Goal: Navigation & Orientation: Go to known website

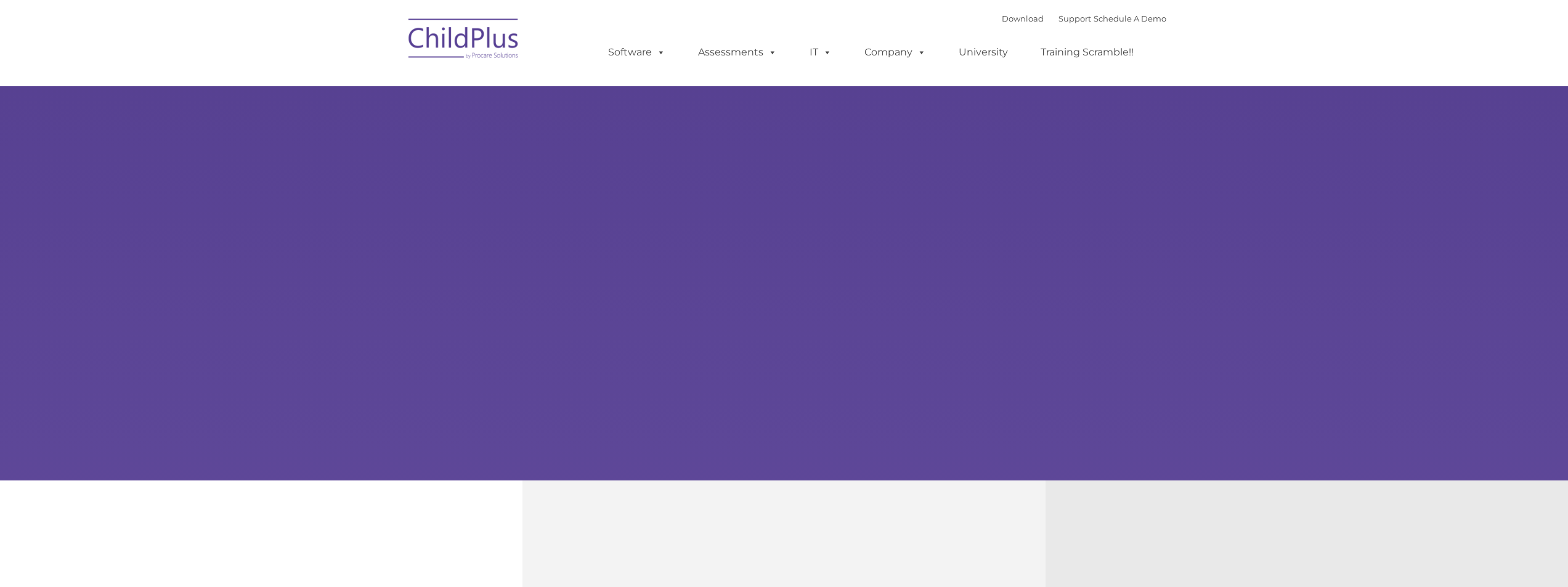
type input ""
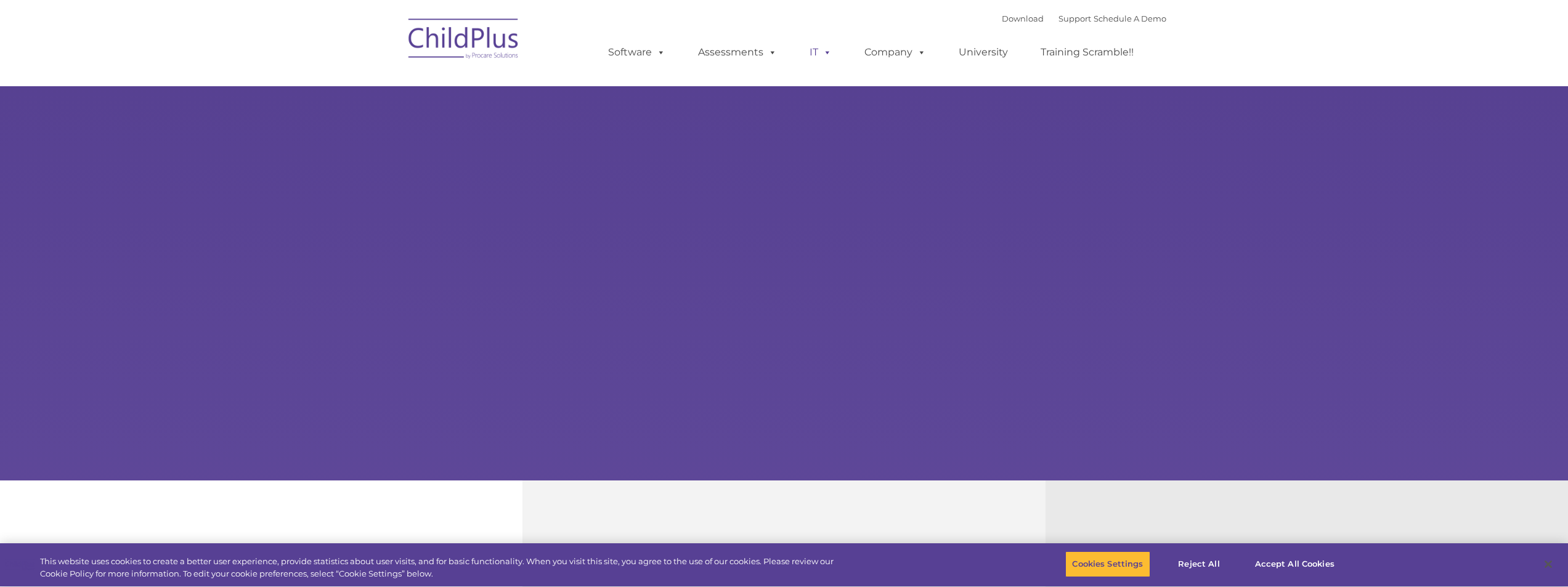
select select "MEDIUM"
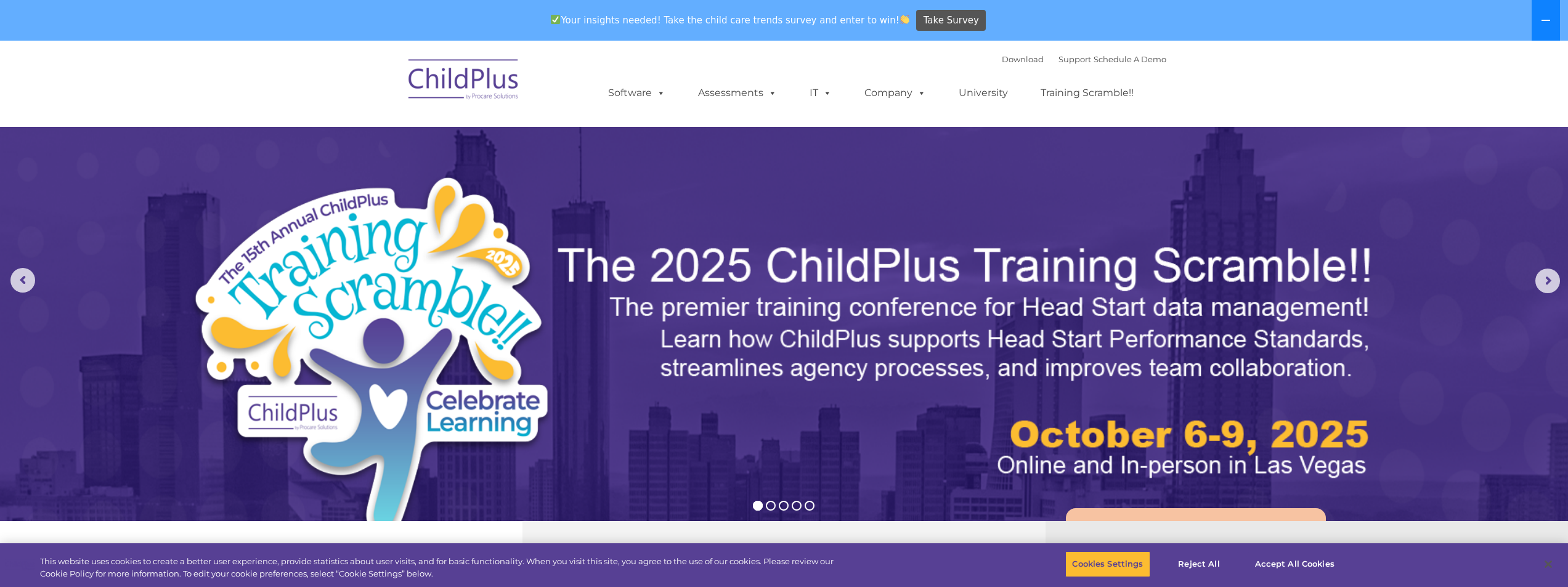
click at [1541, 17] on icon at bounding box center [1545, 20] width 10 height 10
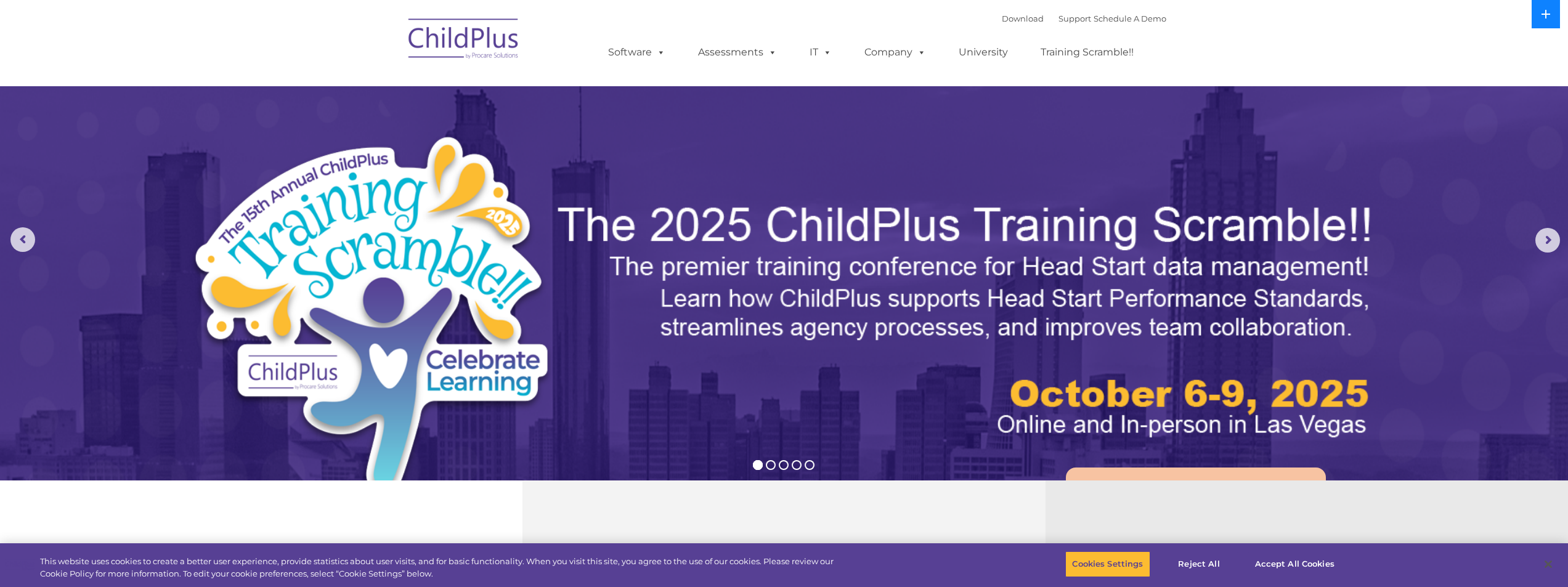
click at [1542, 16] on icon at bounding box center [1545, 14] width 10 height 10
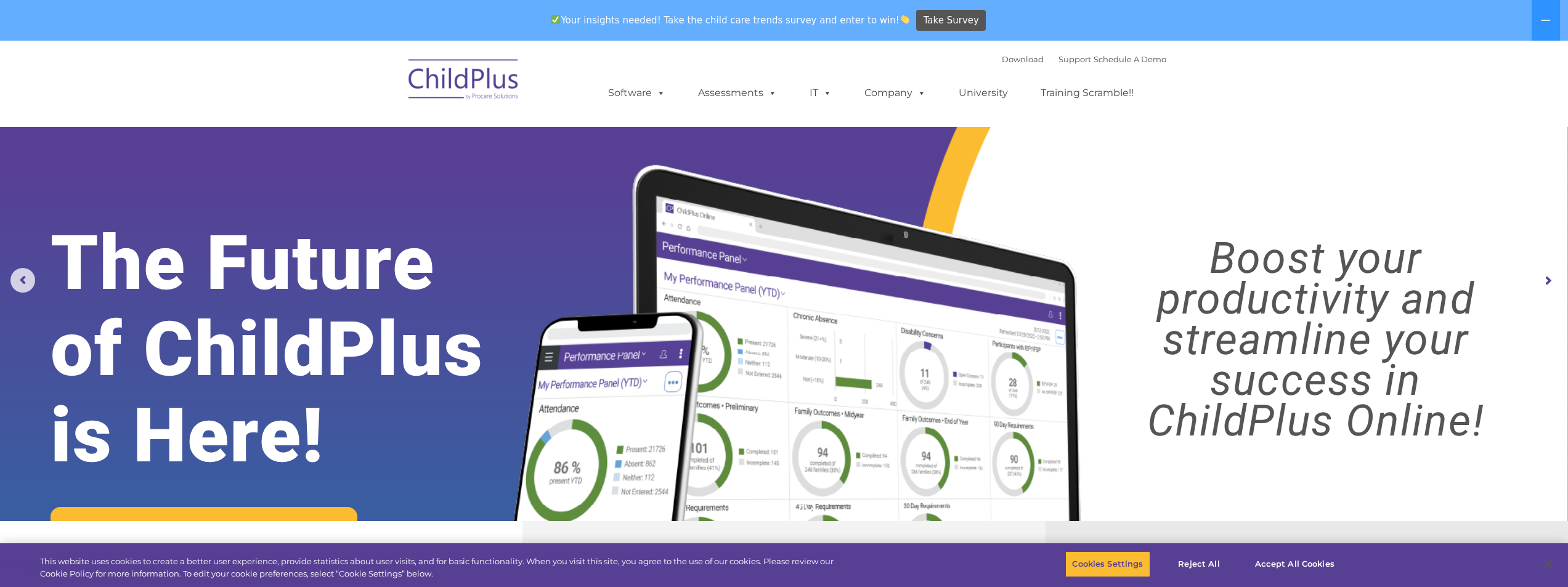
click at [465, 79] on img at bounding box center [464, 81] width 123 height 62
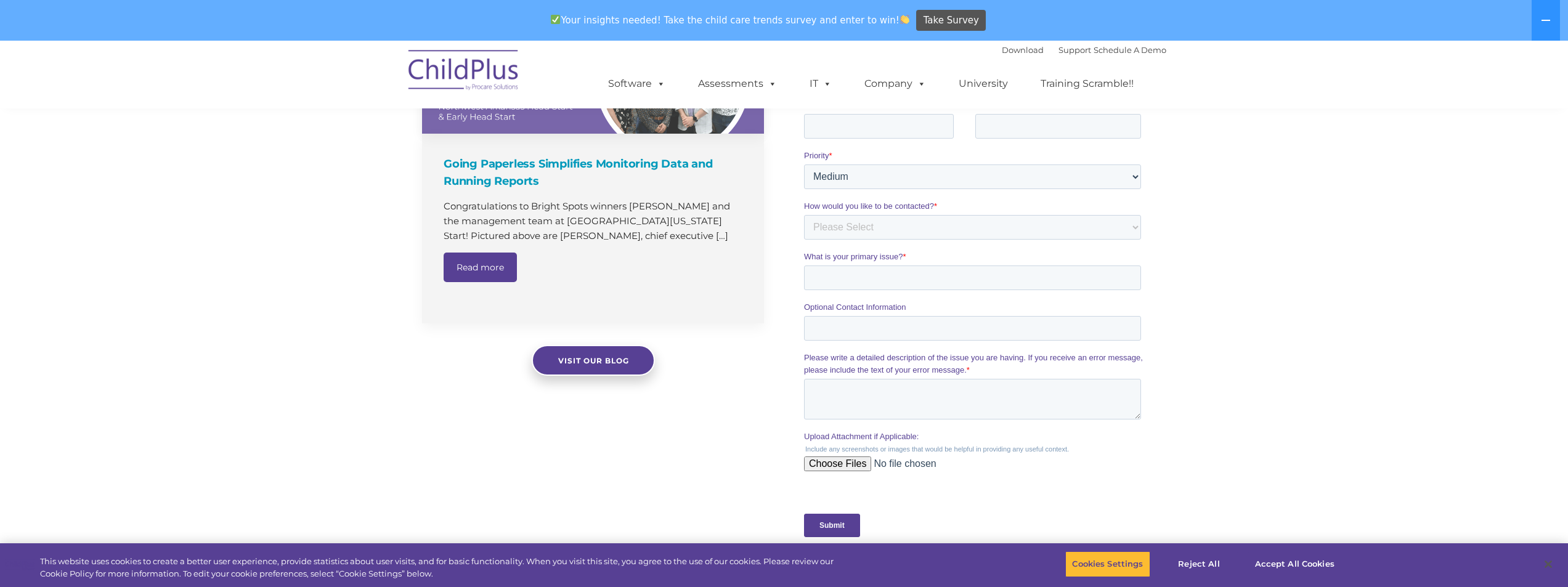
scroll to position [892, 0]
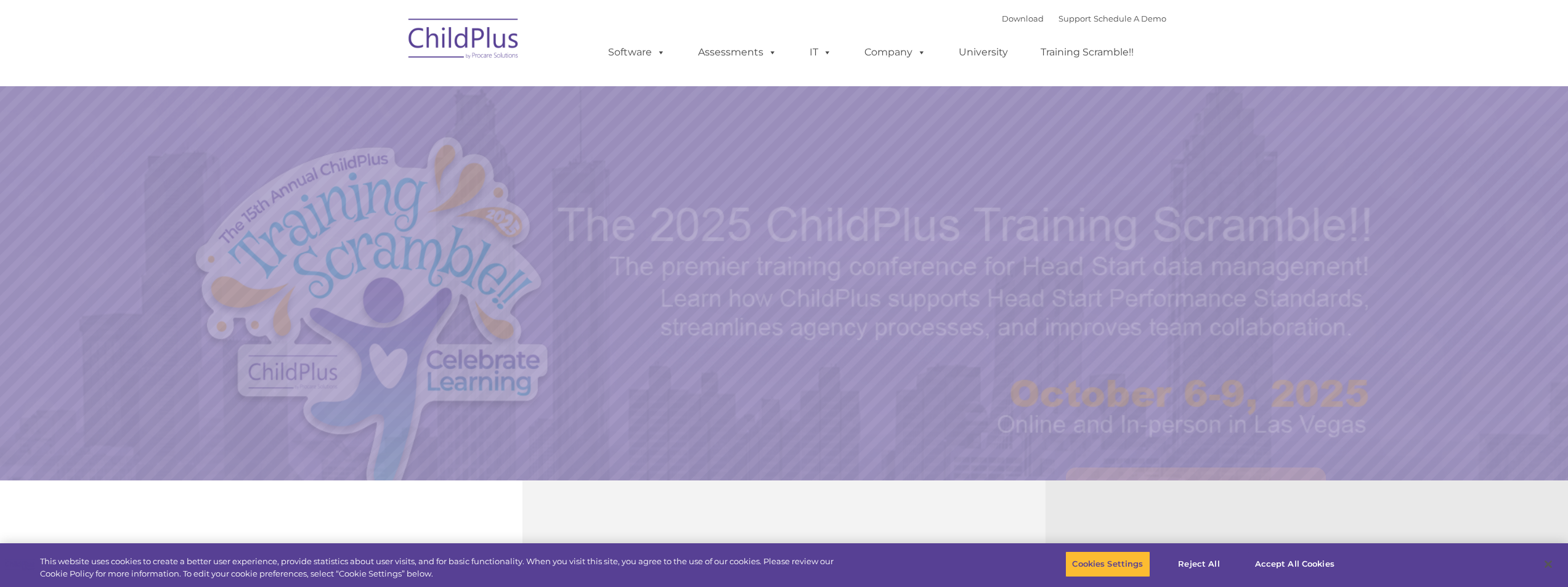
select select "MEDIUM"
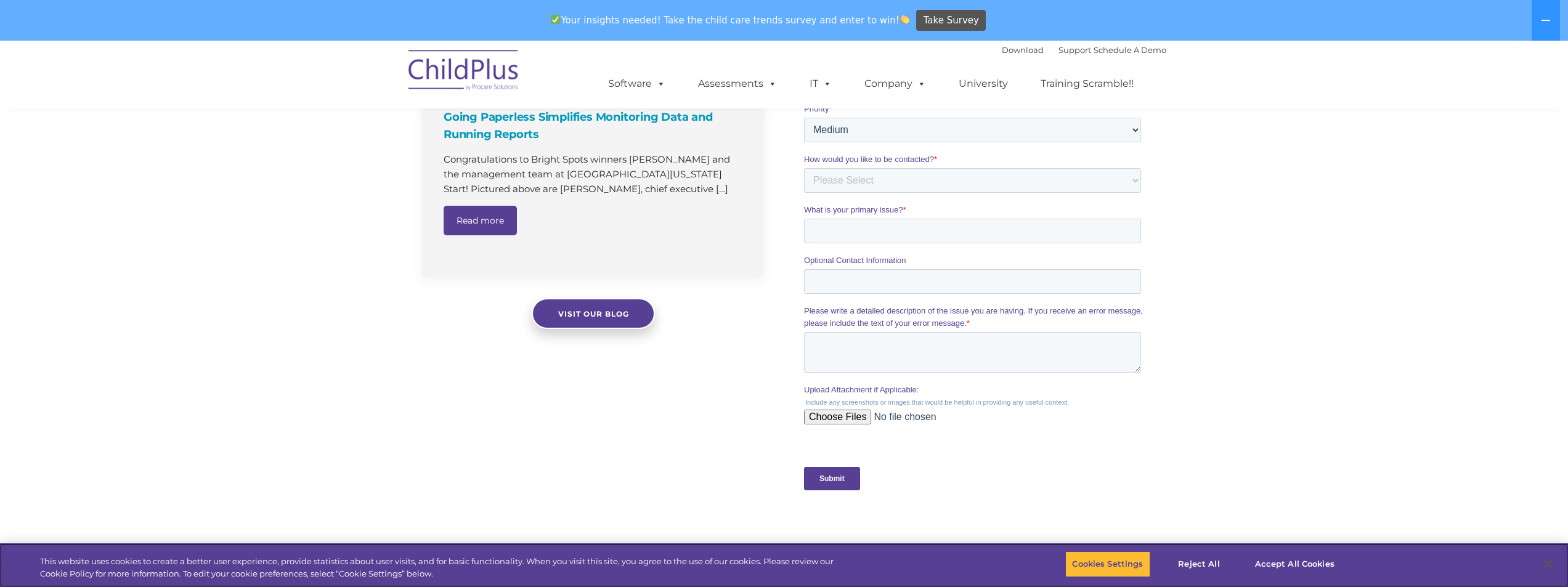
scroll to position [936, 0]
